Goal: Transaction & Acquisition: Purchase product/service

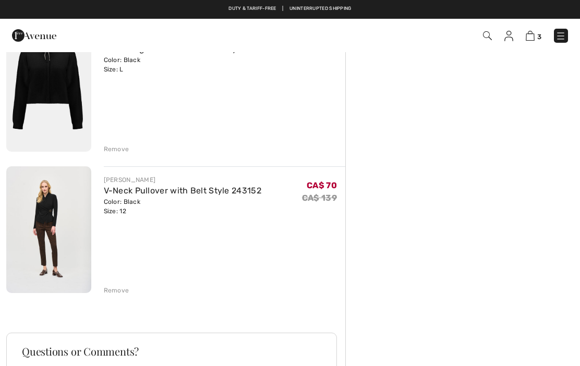
scroll to position [257, 0]
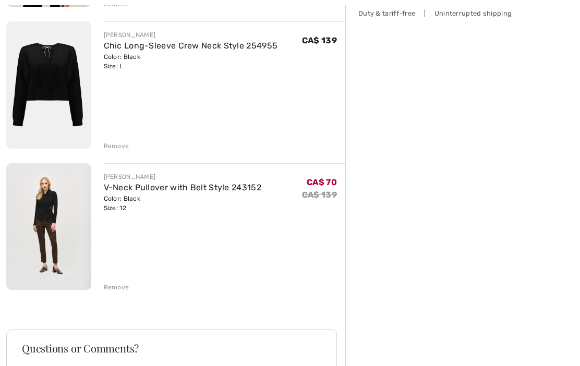
click at [57, 222] on img at bounding box center [48, 226] width 85 height 127
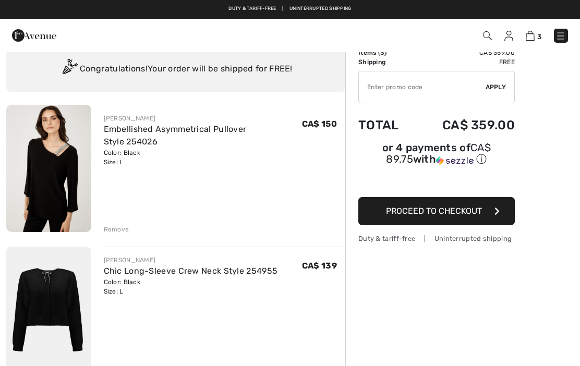
scroll to position [6, 0]
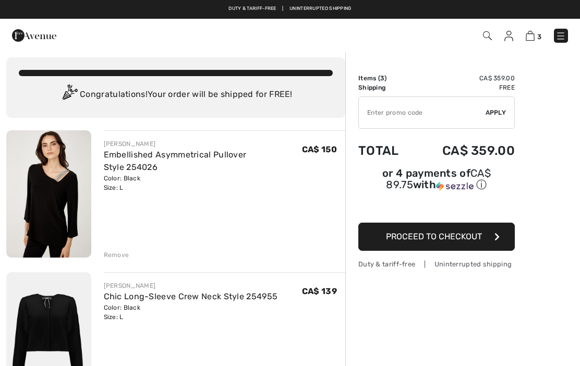
click at [64, 217] on img at bounding box center [48, 193] width 85 height 127
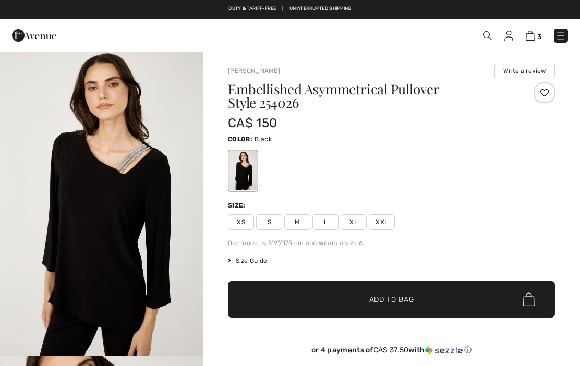
checkbox input "true"
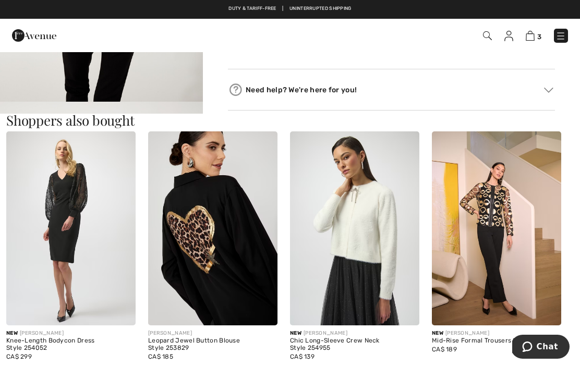
scroll to position [862, 0]
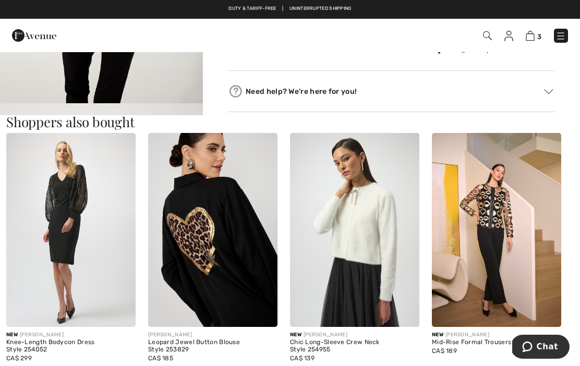
click at [369, 284] on img at bounding box center [354, 230] width 129 height 194
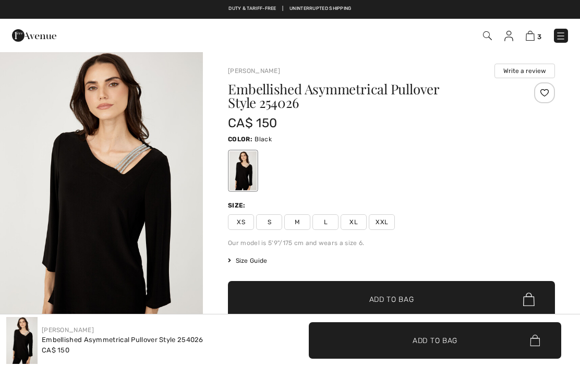
checkbox input "true"
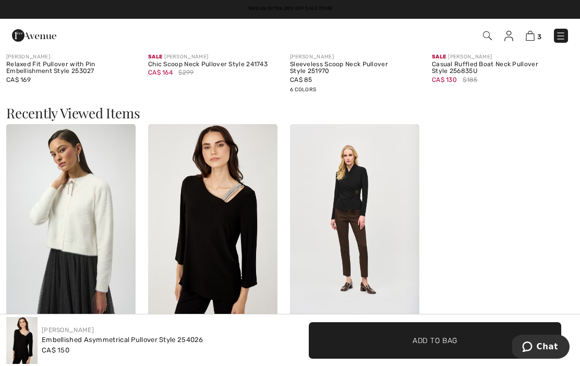
scroll to position [1397, 0]
